Goal: Task Accomplishment & Management: Use online tool/utility

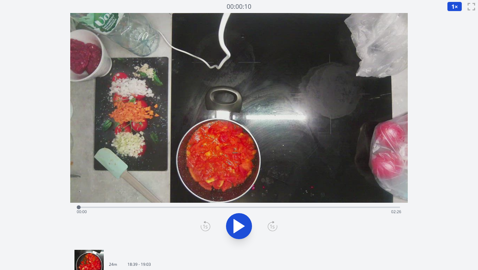
drag, startPoint x: 91, startPoint y: 208, endPoint x: 79, endPoint y: 208, distance: 12.7
click at [79, 208] on div at bounding box center [79, 208] width 4 height 4
click at [235, 229] on icon at bounding box center [236, 227] width 4 height 14
drag, startPoint x: 82, startPoint y: 208, endPoint x: 87, endPoint y: 208, distance: 5.3
click at [87, 209] on div at bounding box center [87, 208] width 4 height 4
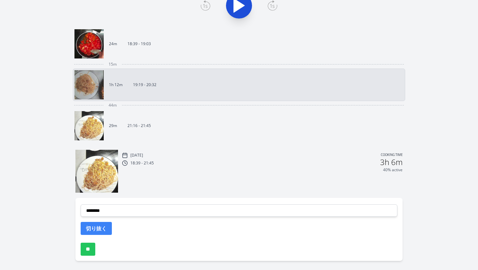
scroll to position [243, 0]
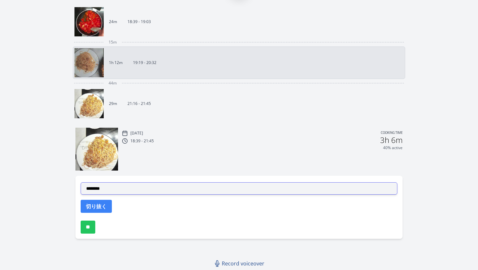
click at [118, 191] on select "**********" at bounding box center [239, 188] width 317 height 12
select select "**********"
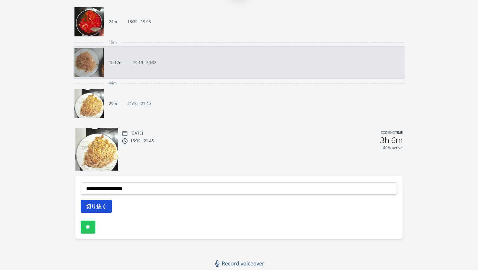
click at [100, 209] on button "切り抜く" at bounding box center [96, 206] width 31 height 13
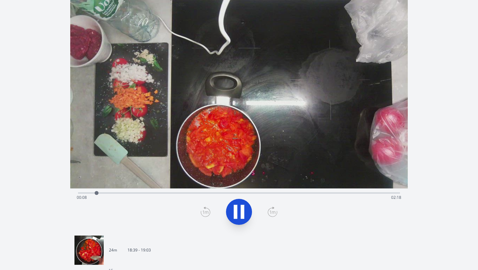
scroll to position [10, 0]
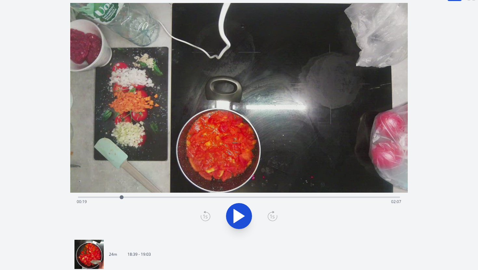
drag, startPoint x: 98, startPoint y: 199, endPoint x: 122, endPoint y: 198, distance: 23.8
click at [122, 198] on div at bounding box center [122, 197] width 4 height 4
click at [123, 197] on div at bounding box center [128, 198] width 10 height 10
click at [118, 197] on div "Time elapsed: 00:21 Time remaining: 02:06" at bounding box center [239, 202] width 325 height 10
click at [115, 198] on div "Time elapsed: 00:20 Time remaining: 02:07" at bounding box center [239, 202] width 325 height 10
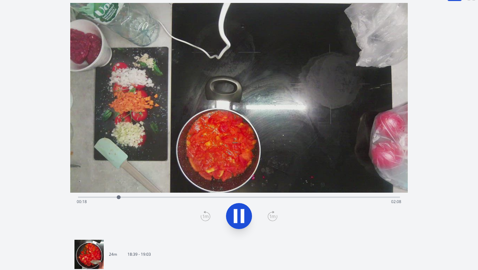
click at [240, 213] on icon at bounding box center [239, 216] width 18 height 18
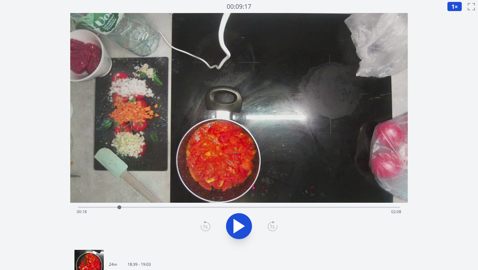
click at [460, 6] on button "1 ×" at bounding box center [454, 7] width 15 height 10
click at [457, 17] on li "0.25×" at bounding box center [456, 15] width 18 height 10
click at [113, 207] on div "Time elapsed: 00:18 Time remaining: 02:08" at bounding box center [239, 212] width 325 height 10
click at [114, 207] on div at bounding box center [114, 208] width 4 height 4
click at [245, 225] on icon at bounding box center [239, 226] width 18 height 18
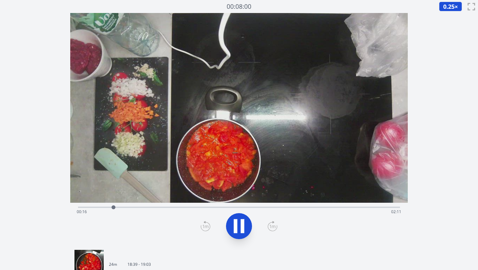
click at [245, 225] on icon at bounding box center [239, 226] width 18 height 18
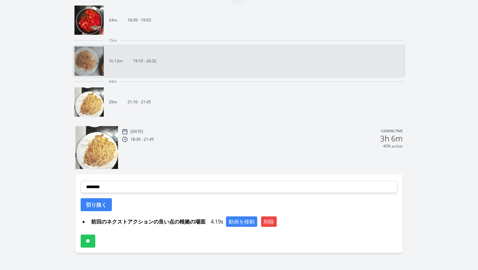
scroll to position [259, 0]
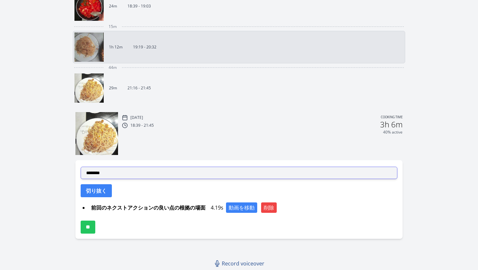
click at [130, 176] on select "**********" at bounding box center [239, 173] width 317 height 12
select select "**********"
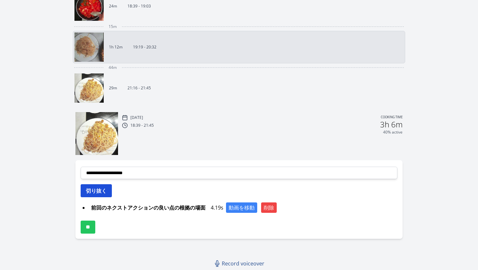
click at [101, 193] on button "切り抜く" at bounding box center [96, 190] width 31 height 13
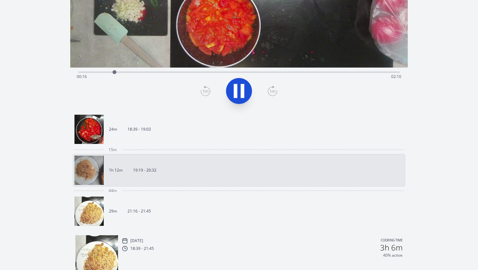
scroll to position [0, 0]
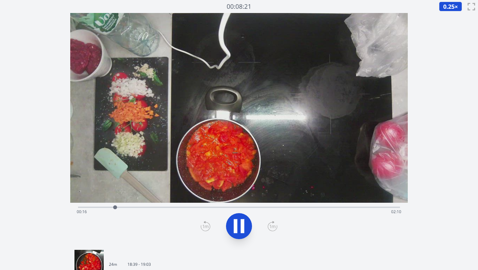
click at [123, 207] on div "Time elapsed: 00:16 Time remaining: 02:10" at bounding box center [239, 212] width 325 height 10
click at [240, 229] on icon at bounding box center [239, 226] width 18 height 18
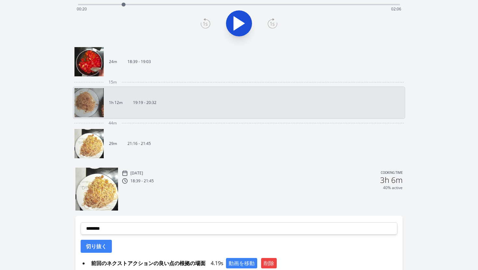
scroll to position [274, 0]
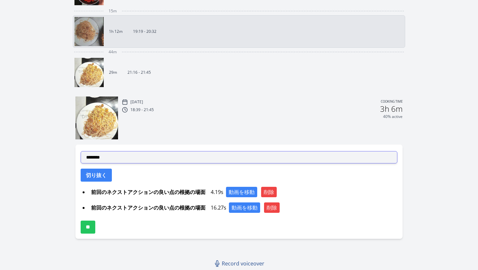
click at [132, 158] on select "**********" at bounding box center [239, 157] width 317 height 12
select select "**********"
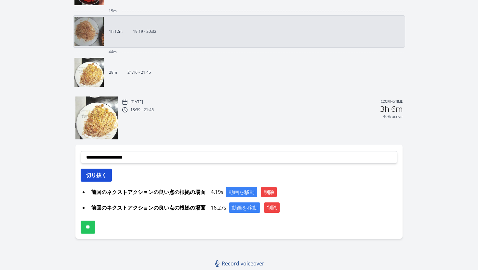
click at [100, 177] on button "切り抜く" at bounding box center [96, 175] width 31 height 13
select select
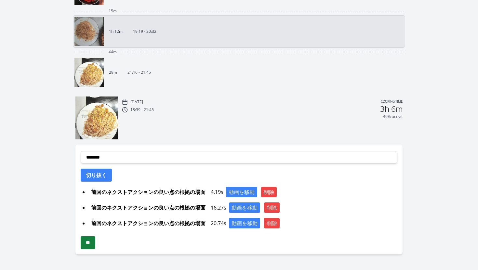
click at [87, 246] on input "**" at bounding box center [88, 242] width 15 height 13
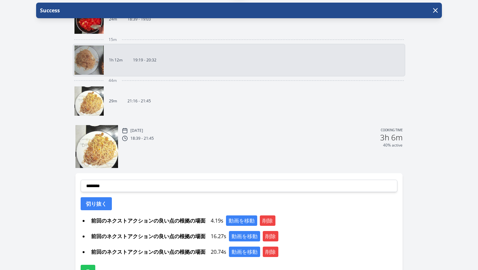
scroll to position [290, 0]
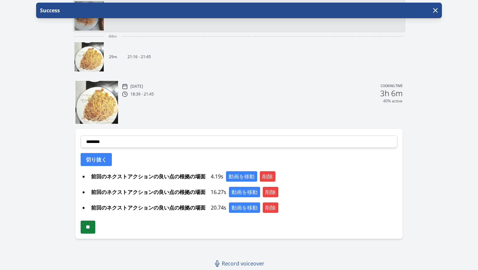
click at [91, 227] on input "**" at bounding box center [88, 227] width 15 height 13
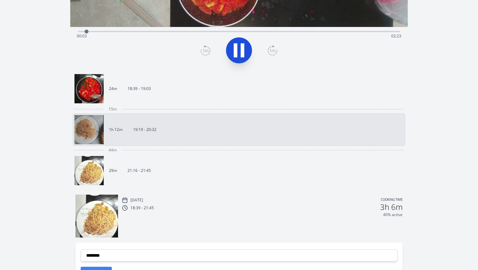
scroll to position [176, 0]
click at [137, 107] on div "15m" at bounding box center [239, 109] width 333 height 8
click at [146, 97] on link "24m 18:39 - 19:03" at bounding box center [236, 88] width 324 height 29
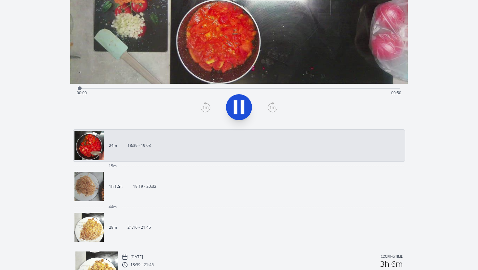
scroll to position [118, 0]
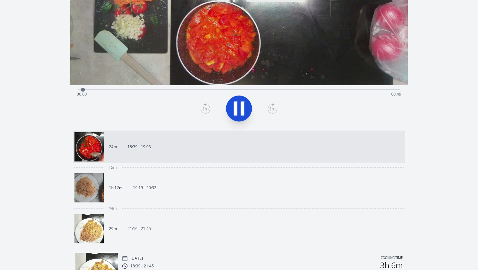
click at [146, 188] on p "19:19 - 20:32" at bounding box center [144, 187] width 23 height 5
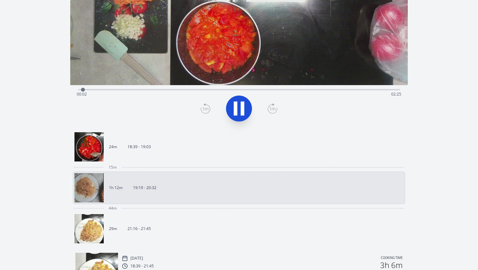
click at [244, 111] on icon at bounding box center [243, 109] width 4 height 14
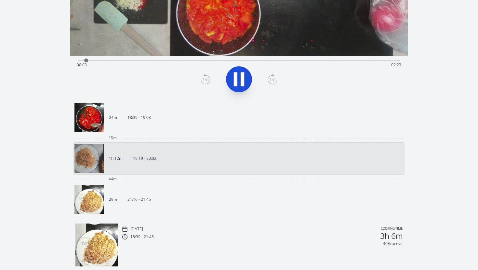
scroll to position [152, 0]
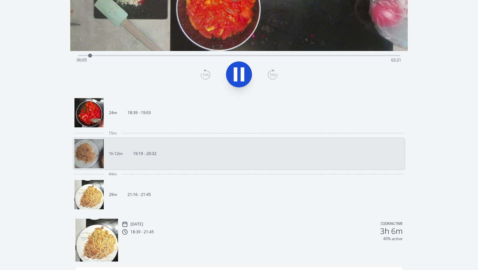
click at [154, 122] on link "24m 18:39 - 19:03" at bounding box center [236, 112] width 324 height 29
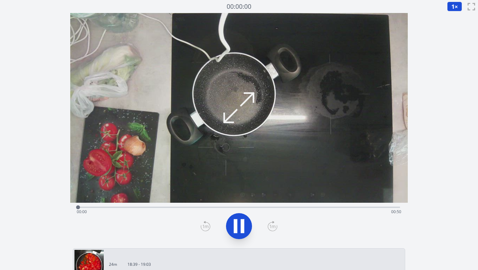
scroll to position [152, 0]
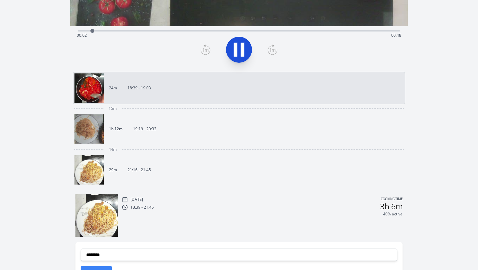
scroll to position [114, 0]
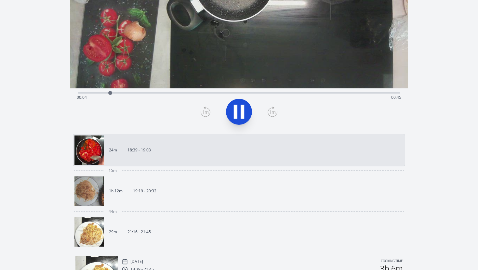
click at [232, 109] on icon at bounding box center [239, 112] width 18 height 18
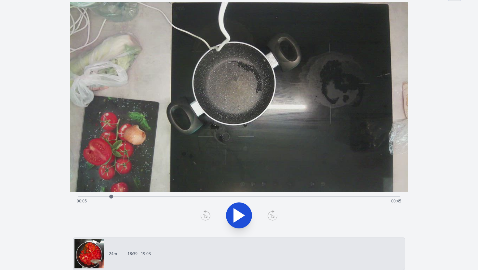
scroll to position [0, 0]
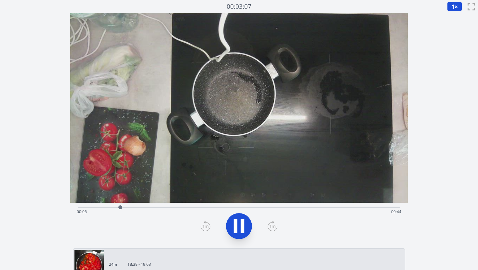
click at [245, 226] on icon at bounding box center [239, 226] width 18 height 18
click at [244, 234] on icon at bounding box center [239, 226] width 18 height 18
click at [129, 207] on div "Time elapsed: 00:02 Time remaining: 00:48" at bounding box center [239, 212] width 325 height 10
click at [186, 208] on div "Time elapsed: 00:08 Time remaining: 00:42" at bounding box center [239, 212] width 325 height 10
click at [233, 209] on div "Time elapsed: 00:17 Time remaining: 00:33" at bounding box center [239, 212] width 325 height 10
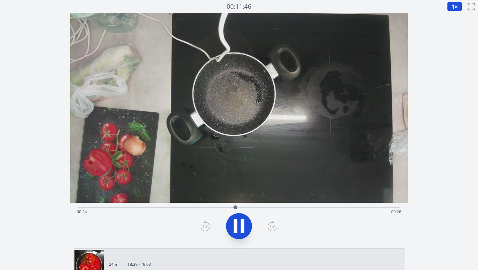
click at [273, 210] on div "Time elapsed: 00:24 Time remaining: 00:26" at bounding box center [239, 212] width 325 height 10
click at [315, 214] on div "Time elapsed: 00:30 Time remaining: 00:20" at bounding box center [239, 212] width 325 height 10
click at [339, 214] on div "Time elapsed: 00:36 Time remaining: 00:13" at bounding box center [239, 212] width 325 height 10
click at [233, 232] on icon at bounding box center [239, 226] width 18 height 18
click at [372, 207] on div "Time elapsed: 00:41 Time remaining: 00:09" at bounding box center [239, 212] width 325 height 10
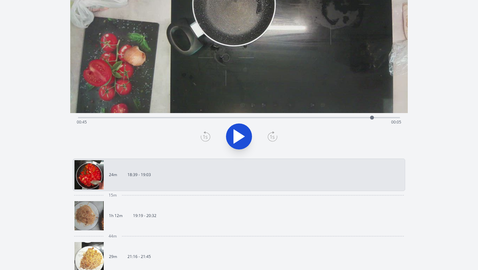
scroll to position [90, 0]
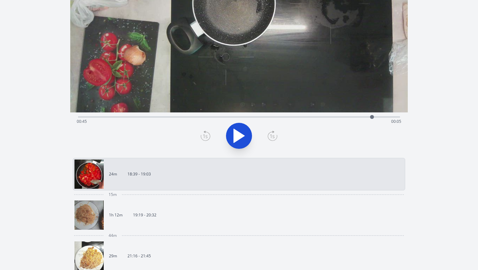
click at [132, 217] on div "19:19 - 20:32" at bounding box center [140, 215] width 34 height 5
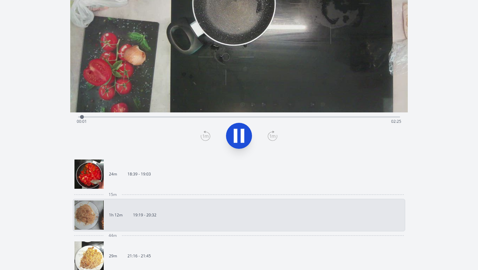
click at [135, 117] on div "Time elapsed: 00:01 Time remaining: 02:25" at bounding box center [239, 121] width 325 height 10
click at [3, 76] on div "Discard Recording? You will not be able to recover this once discarded. Cancel …" at bounding box center [239, 166] width 478 height 513
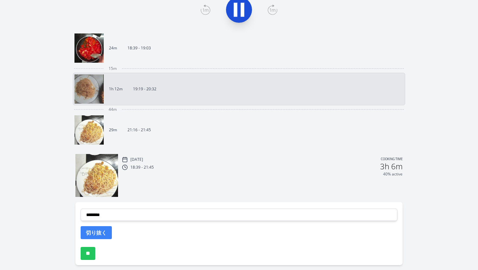
scroll to position [243, 0]
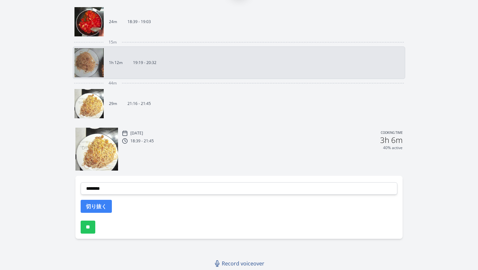
click at [159, 91] on link "29m 21:16 - 21:45" at bounding box center [236, 103] width 324 height 29
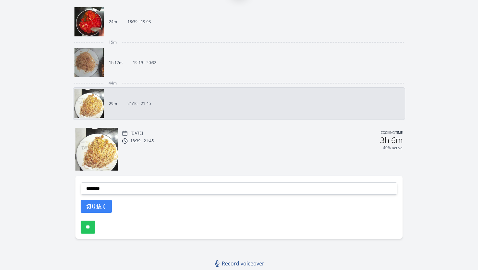
click at [158, 44] on div "15m" at bounding box center [239, 42] width 333 height 8
click at [152, 29] on link "24m 18:39 - 19:03" at bounding box center [236, 21] width 324 height 29
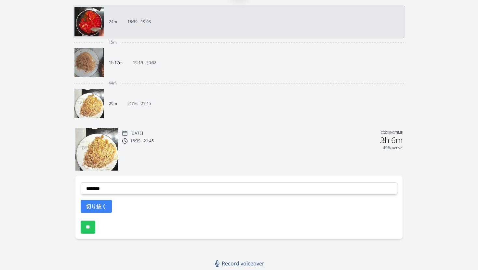
click at [145, 57] on link "1h 12m 19:19 - 20:32" at bounding box center [236, 62] width 324 height 29
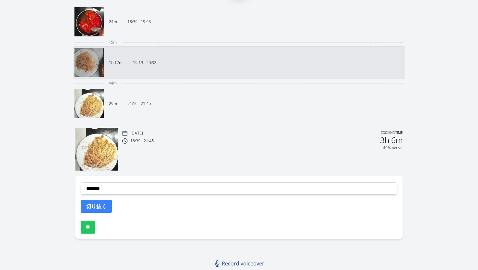
click at [33, 139] on div "Discard Recording? You will not be able to recover this once discarded. Cancel …" at bounding box center [239, 13] width 478 height 513
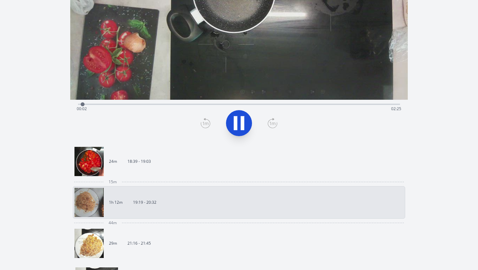
scroll to position [94, 0]
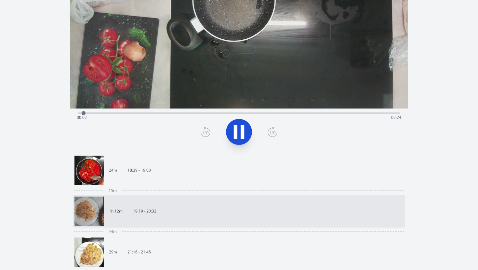
click at [236, 137] on icon at bounding box center [236, 132] width 4 height 14
click at [232, 128] on icon at bounding box center [239, 132] width 18 height 18
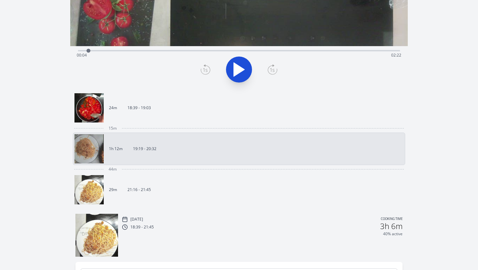
scroll to position [157, 0]
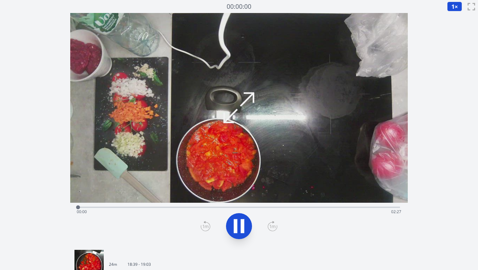
scroll to position [157, 0]
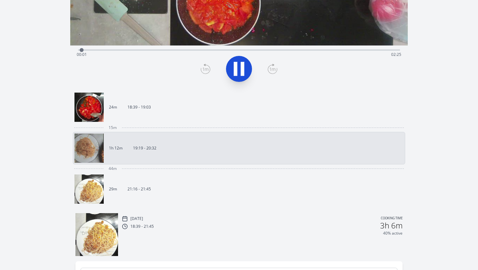
click at [235, 64] on icon at bounding box center [236, 69] width 4 height 14
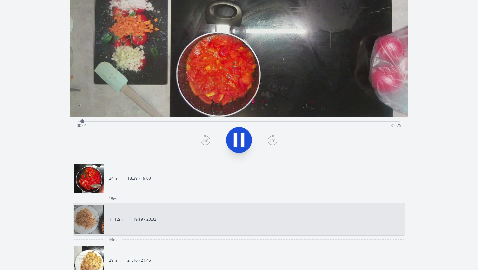
scroll to position [90, 0]
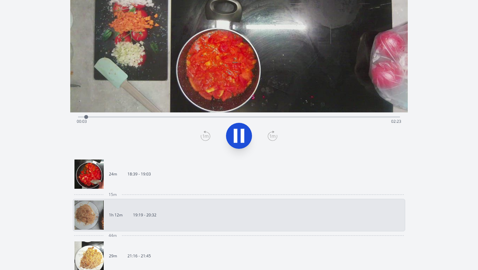
click at [197, 119] on div "Time elapsed: 00:03 Time remaining: 02:23" at bounding box center [239, 121] width 325 height 10
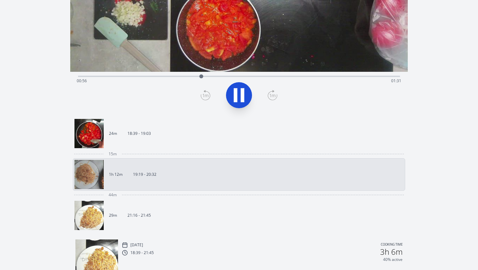
scroll to position [133, 0]
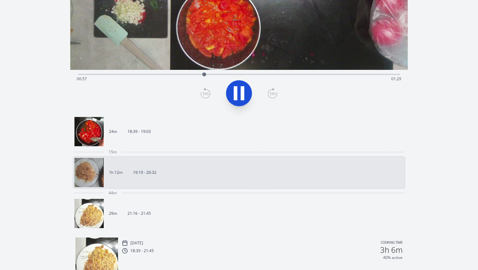
click at [244, 97] on icon at bounding box center [243, 94] width 4 height 14
click at [238, 92] on icon at bounding box center [239, 93] width 18 height 18
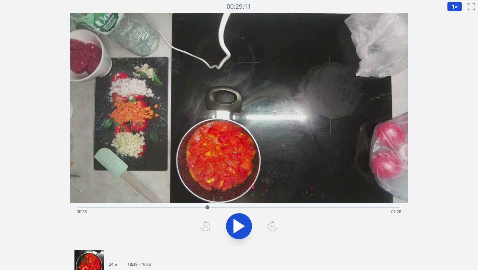
scroll to position [35, 0]
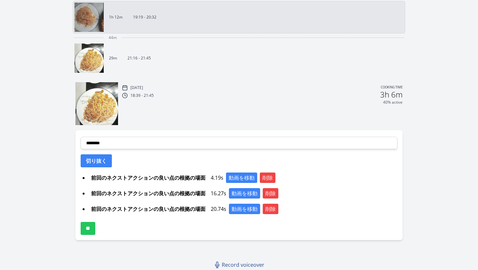
scroll to position [290, 0]
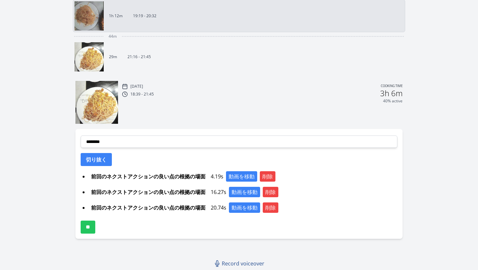
click at [164, 49] on link "29m 21:16 - 21:45" at bounding box center [236, 56] width 324 height 29
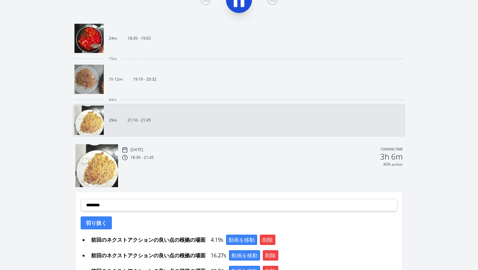
scroll to position [224, 0]
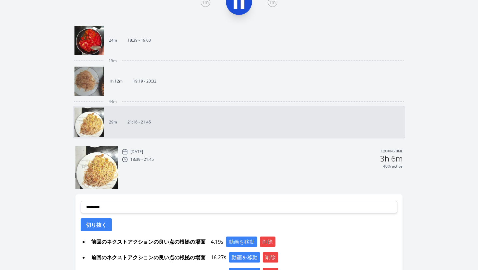
click at [174, 87] on link "1h 12m 19:19 - 20:32" at bounding box center [236, 81] width 324 height 29
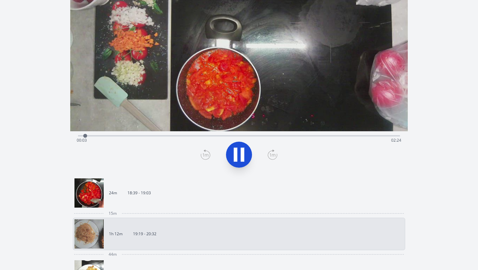
scroll to position [85, 0]
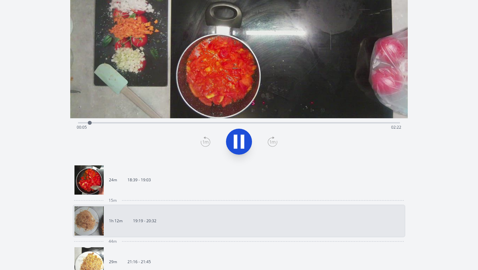
click at [248, 143] on icon at bounding box center [239, 142] width 18 height 18
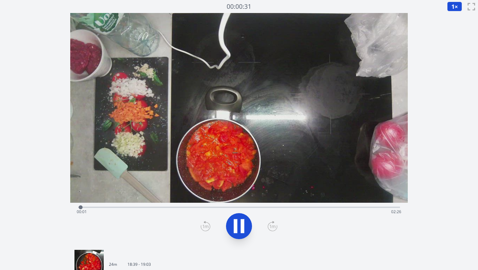
click at [185, 207] on div "Time elapsed: 00:01 Time remaining: 02:26" at bounding box center [239, 212] width 325 height 10
click at [245, 229] on icon at bounding box center [239, 226] width 18 height 18
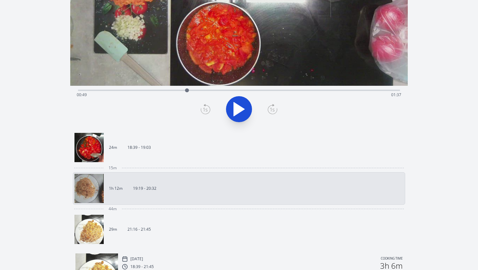
scroll to position [290, 0]
